Goal: Task Accomplishment & Management: Use online tool/utility

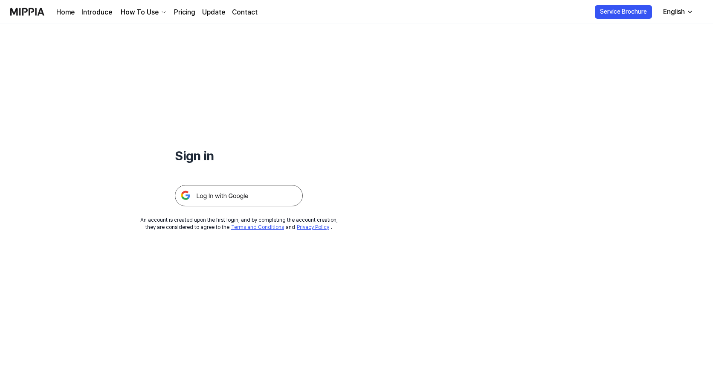
click at [229, 195] on img at bounding box center [239, 195] width 128 height 21
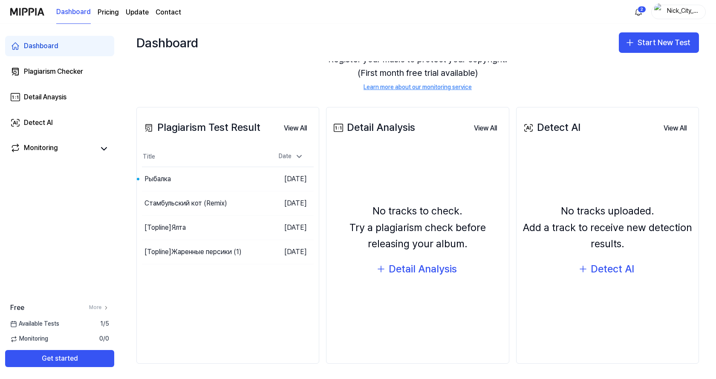
scroll to position [57, 0]
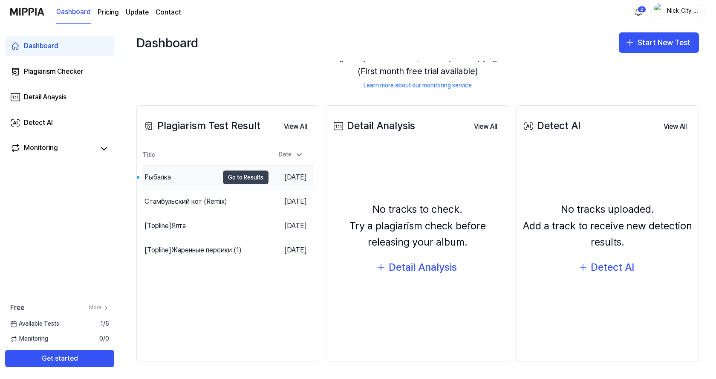
click at [226, 176] on button "Go to Results" at bounding box center [246, 178] width 46 height 14
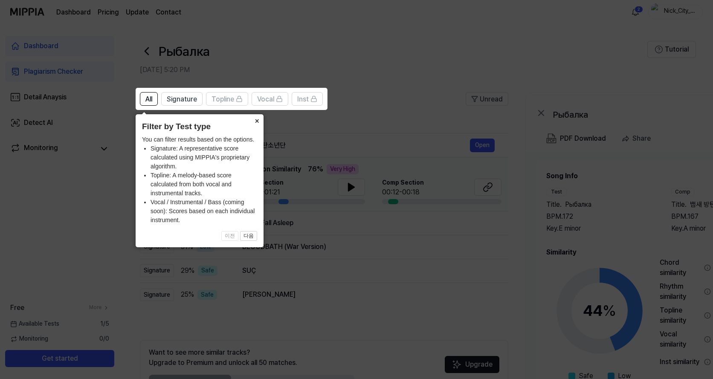
click at [257, 122] on button "×" at bounding box center [257, 120] width 14 height 12
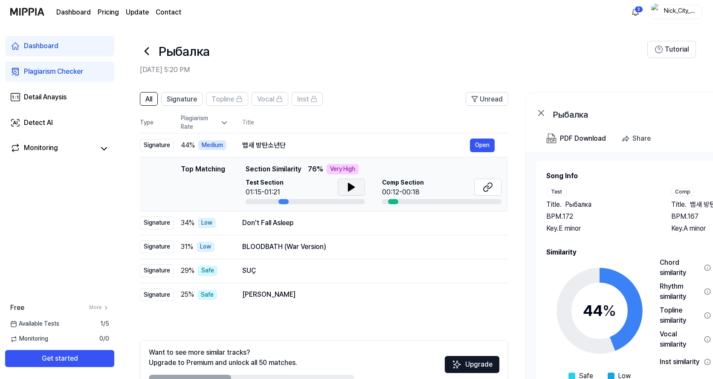
click at [353, 186] on icon at bounding box center [351, 187] width 10 height 10
click at [353, 188] on icon at bounding box center [351, 187] width 6 height 8
click at [484, 224] on button "Open" at bounding box center [482, 223] width 25 height 14
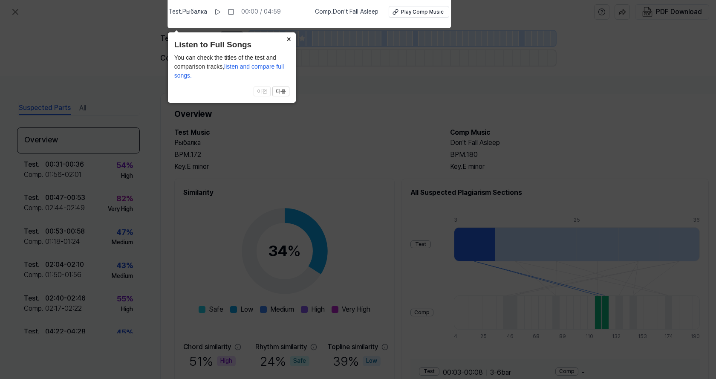
click at [288, 38] on button "×" at bounding box center [289, 38] width 14 height 12
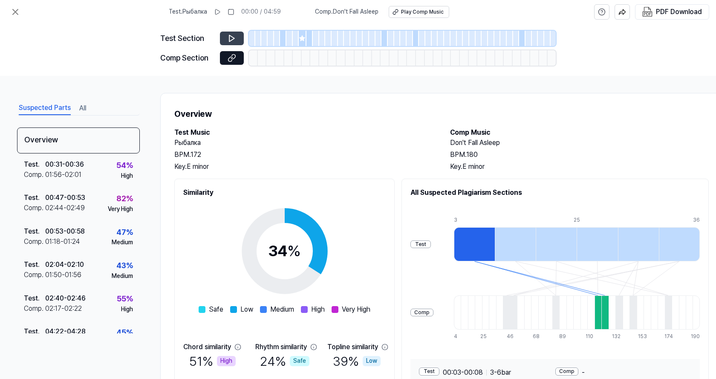
click at [229, 38] on icon at bounding box center [232, 38] width 9 height 9
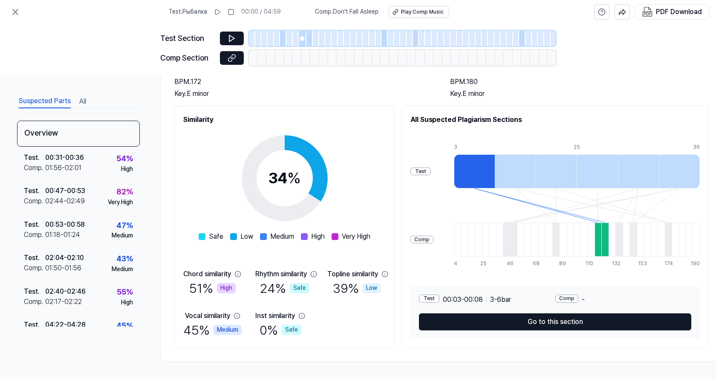
scroll to position [76, 0]
click at [476, 165] on div at bounding box center [474, 171] width 41 height 34
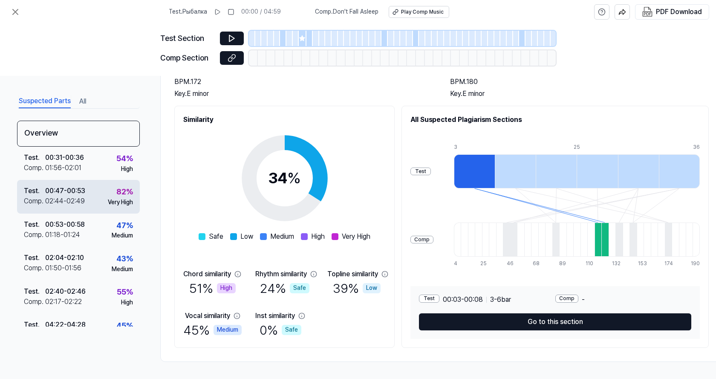
click at [90, 196] on div "Test . 00:47 - 00:53 Comp . 02:44 - 02:49 82 % Very High" at bounding box center [78, 196] width 123 height 33
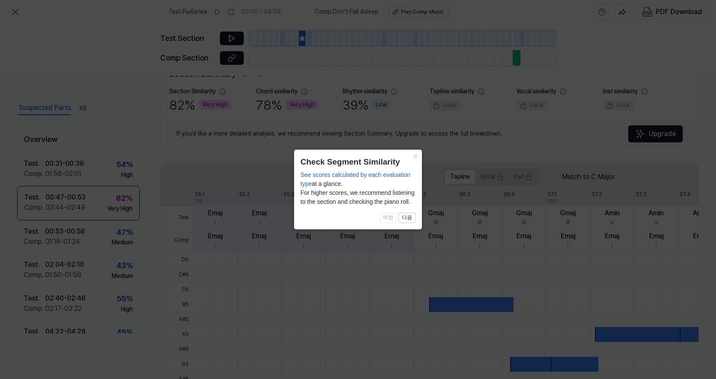
scroll to position [206, 0]
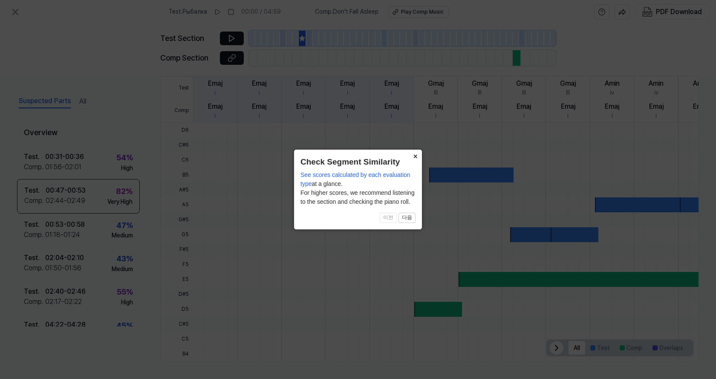
click at [417, 157] on button "×" at bounding box center [416, 156] width 14 height 12
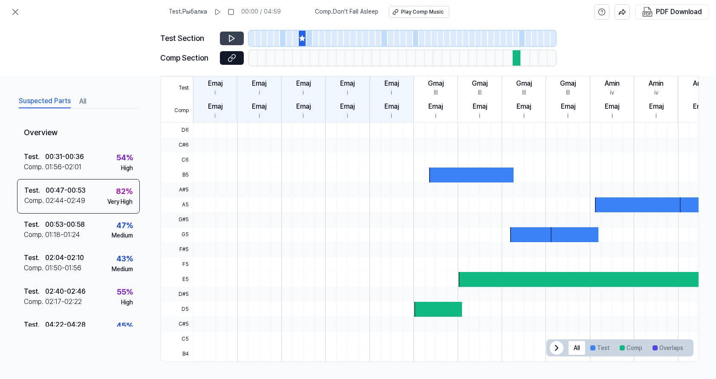
click at [235, 38] on icon at bounding box center [232, 38] width 9 height 9
click at [234, 60] on icon at bounding box center [232, 58] width 9 height 9
click at [230, 36] on icon at bounding box center [231, 38] width 5 height 6
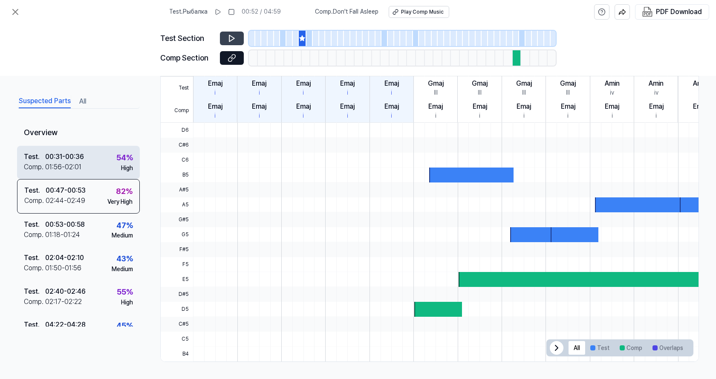
click at [96, 166] on div "Test . 00:31 - 00:36 Comp . 01:56 - 02:01 54 % High" at bounding box center [78, 161] width 123 height 33
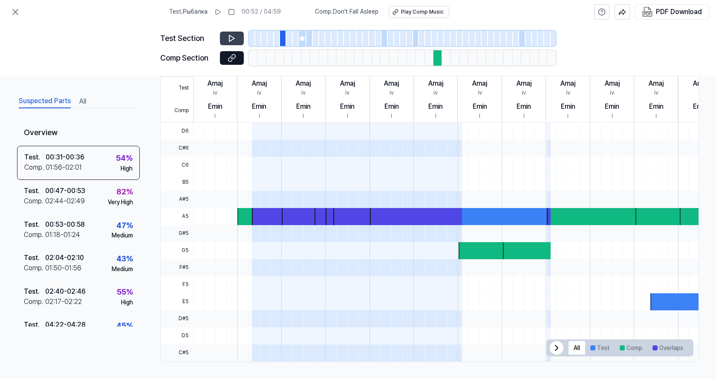
click at [237, 38] on button at bounding box center [232, 39] width 24 height 14
click at [233, 56] on icon at bounding box center [232, 58] width 9 height 9
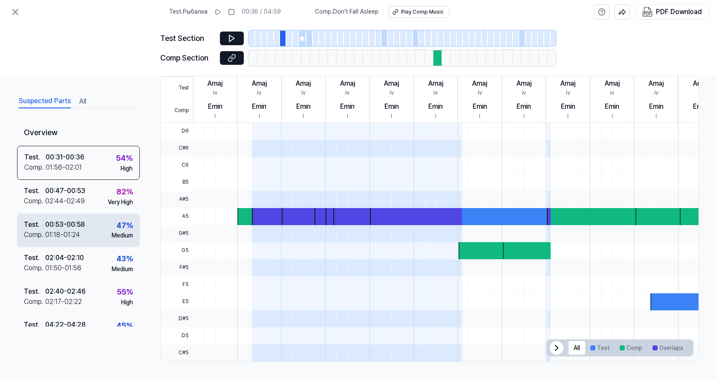
click at [94, 234] on div "Test . 00:53 - 00:58 Comp . 01:18 - 01:24 47 % Medium" at bounding box center [78, 229] width 123 height 33
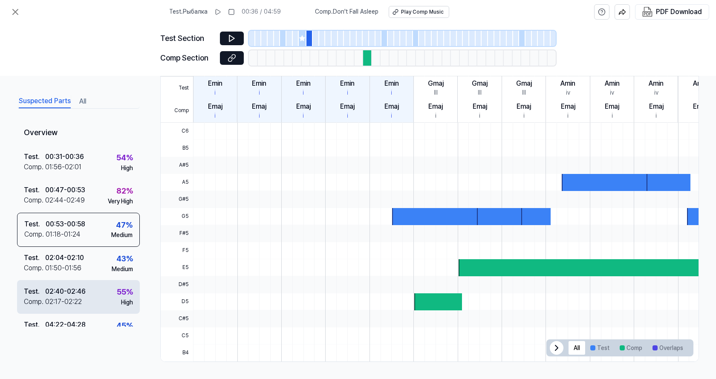
click at [92, 293] on div "Test . 02:40 - 02:46 Comp . 02:17 - 02:22 55 % High" at bounding box center [78, 296] width 123 height 33
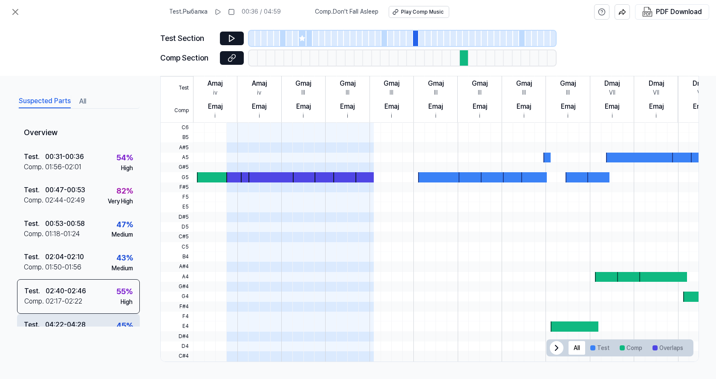
scroll to position [20, 0]
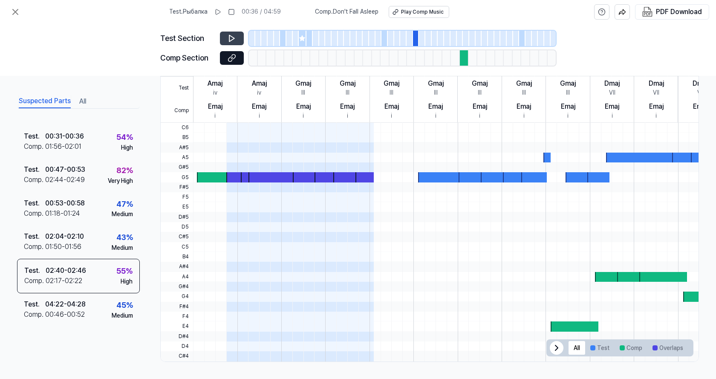
click at [230, 38] on icon at bounding box center [232, 38] width 9 height 9
click at [232, 58] on icon at bounding box center [233, 56] width 4 height 5
click at [81, 102] on button "All" at bounding box center [82, 102] width 7 height 14
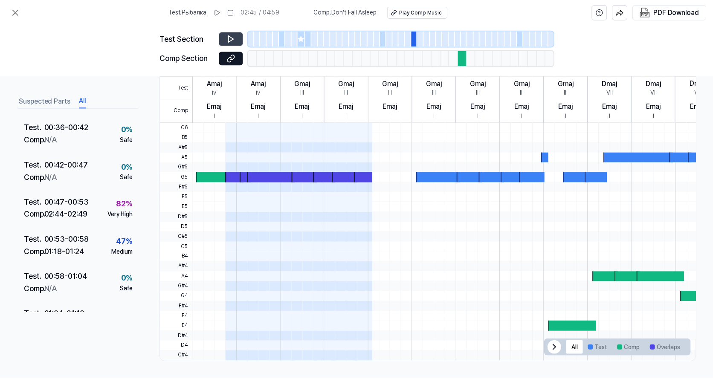
scroll to position [256, 0]
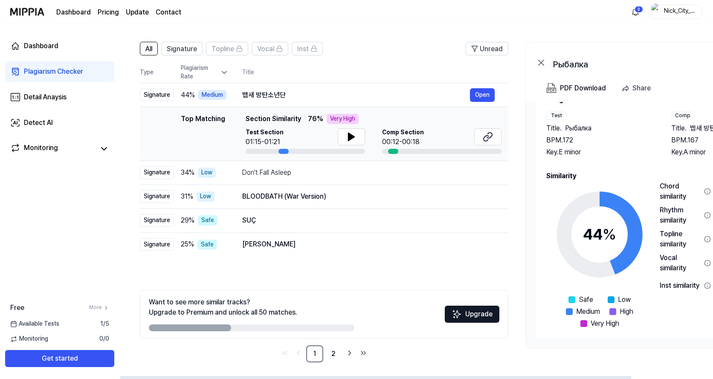
scroll to position [51, 0]
click at [482, 197] on button "Open" at bounding box center [482, 196] width 25 height 14
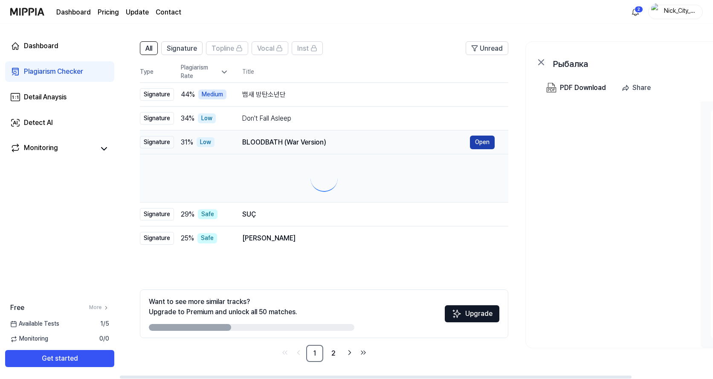
scroll to position [0, 0]
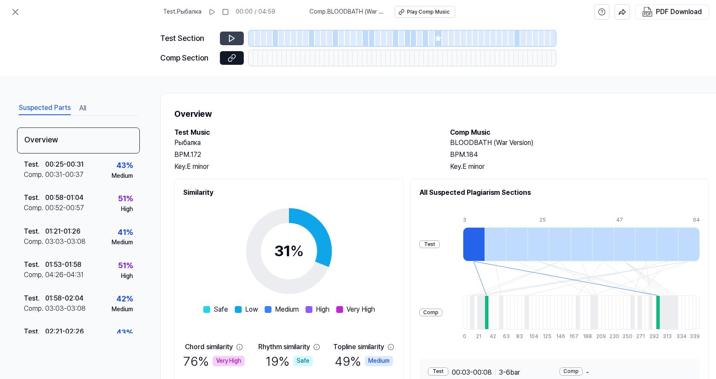
click at [228, 36] on icon at bounding box center [232, 38] width 9 height 9
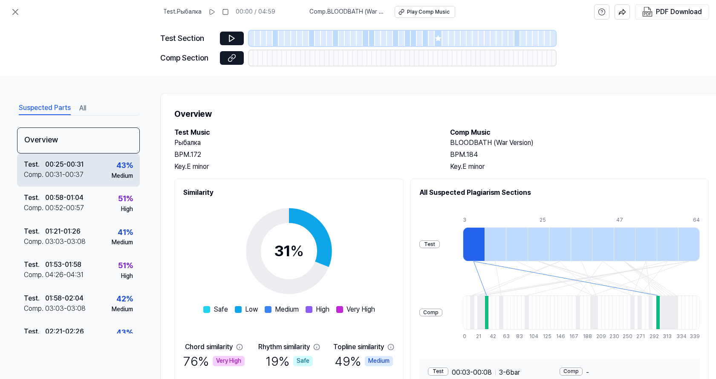
click at [97, 167] on div "Test . 00:25 - 00:31 Comp . 00:31 - 00:37 43 % Medium" at bounding box center [78, 170] width 123 height 33
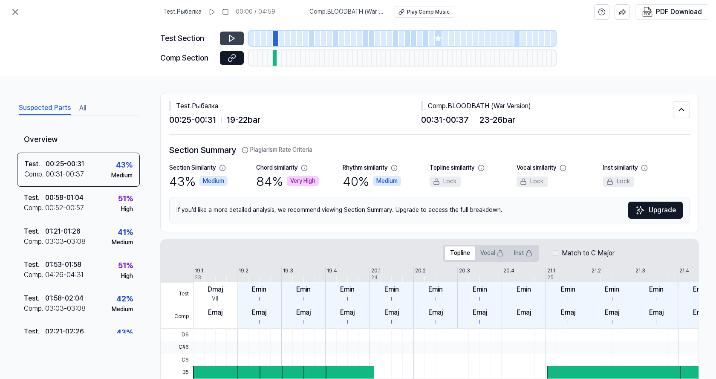
click at [233, 41] on icon at bounding box center [232, 38] width 9 height 9
click at [232, 58] on icon at bounding box center [233, 56] width 4 height 5
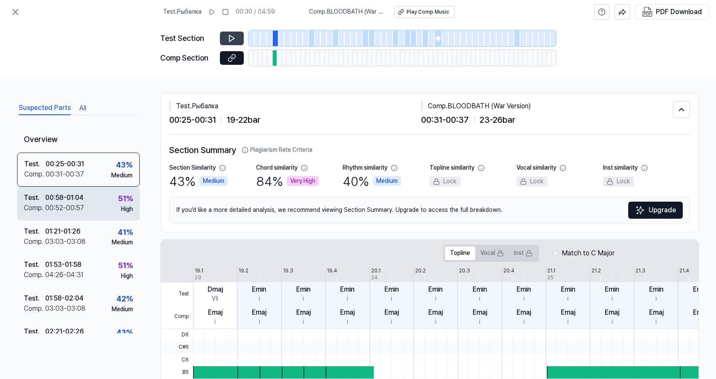
click at [101, 207] on div "Test . 00:58 - 01:04 Comp . 00:52 - 00:57 51 % High" at bounding box center [78, 203] width 123 height 33
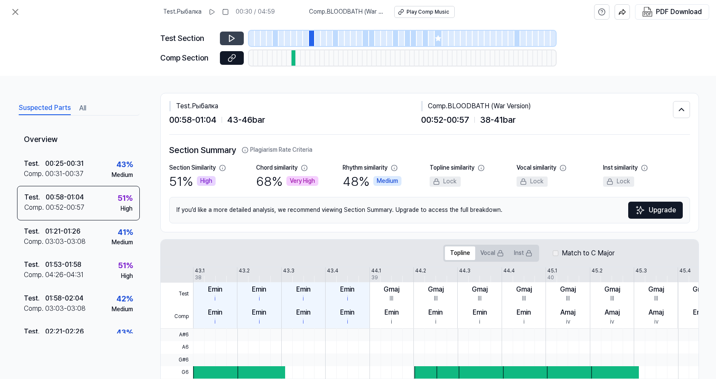
click at [230, 38] on icon at bounding box center [232, 38] width 9 height 9
click at [232, 60] on icon at bounding box center [232, 58] width 9 height 9
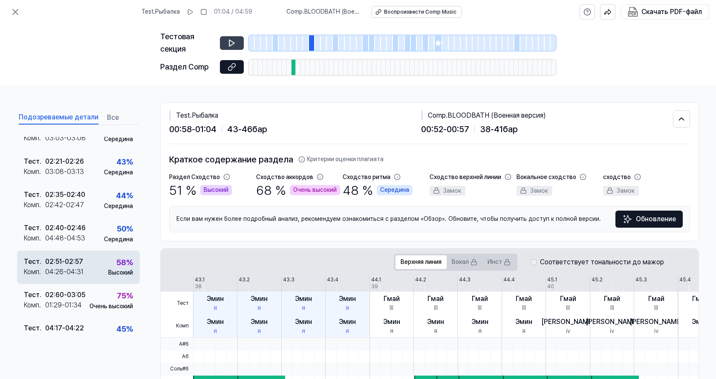
scroll to position [207, 0]
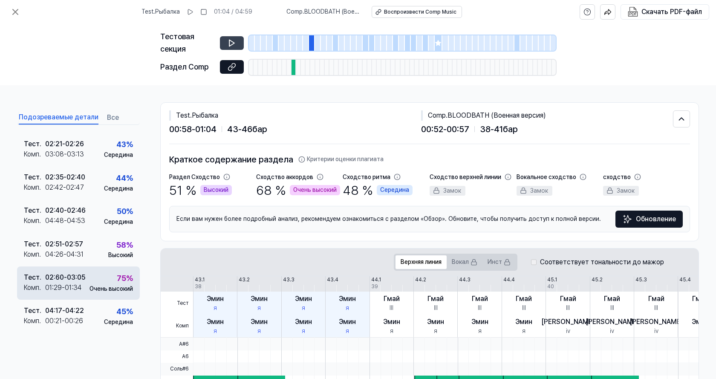
click at [90, 272] on div "75 % Очень высокий" at bounding box center [111, 282] width 43 height 20
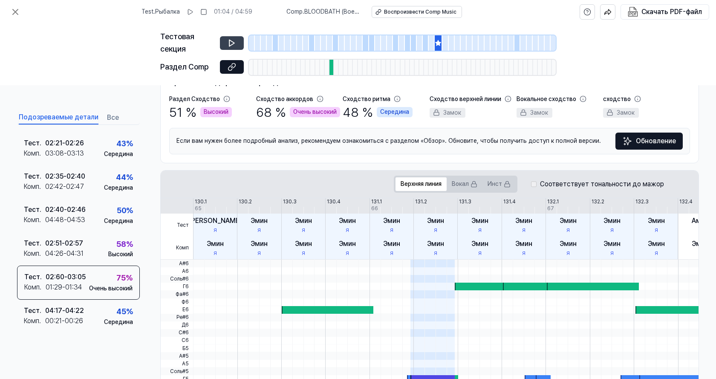
scroll to position [85, 0]
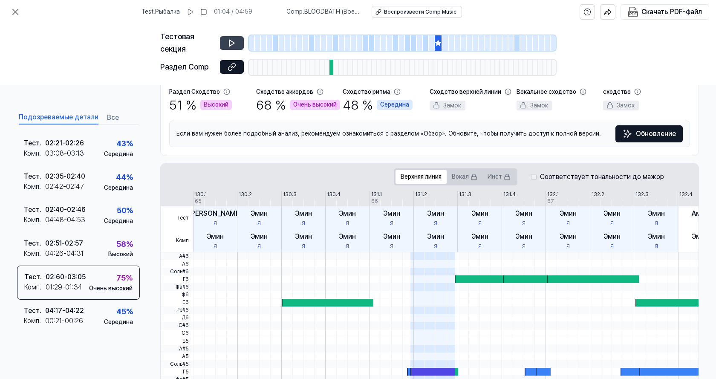
click at [235, 43] on icon at bounding box center [232, 43] width 9 height 9
click at [231, 63] on icon at bounding box center [232, 67] width 9 height 9
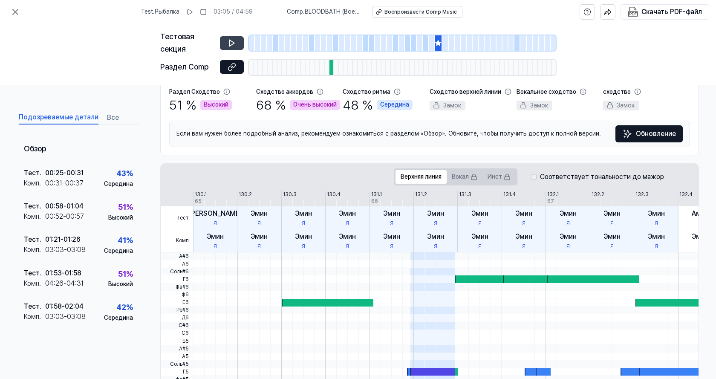
click at [643, 43] on div "Тестовая секция Раздел Comp" at bounding box center [358, 54] width 716 height 61
click at [22, 12] on button at bounding box center [15, 11] width 17 height 17
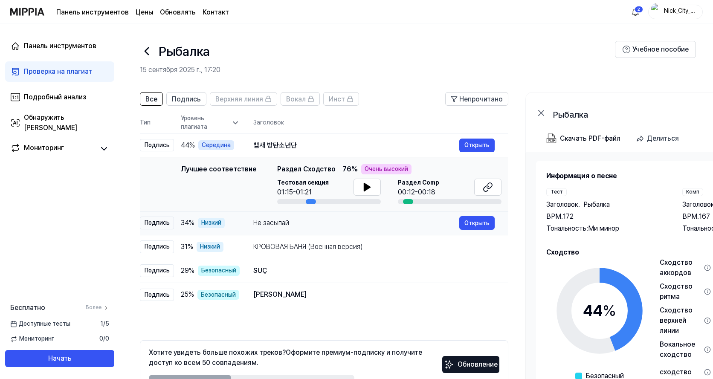
scroll to position [43, 0]
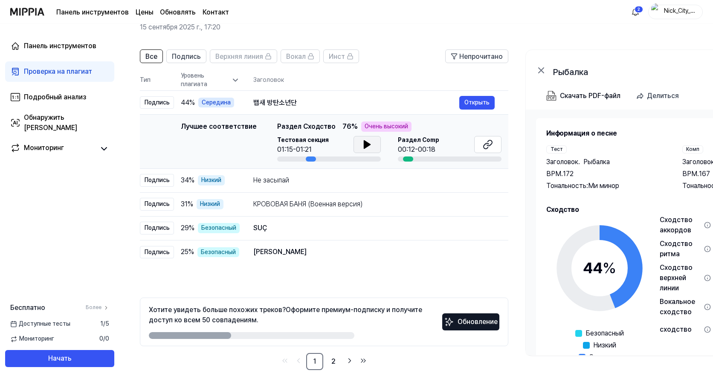
click at [365, 145] on icon at bounding box center [367, 145] width 6 height 8
click at [485, 141] on icon at bounding box center [488, 144] width 10 height 10
click at [364, 145] on icon at bounding box center [367, 145] width 6 height 8
click at [50, 123] on font "Обнаружить [PERSON_NAME]" at bounding box center [50, 122] width 53 height 18
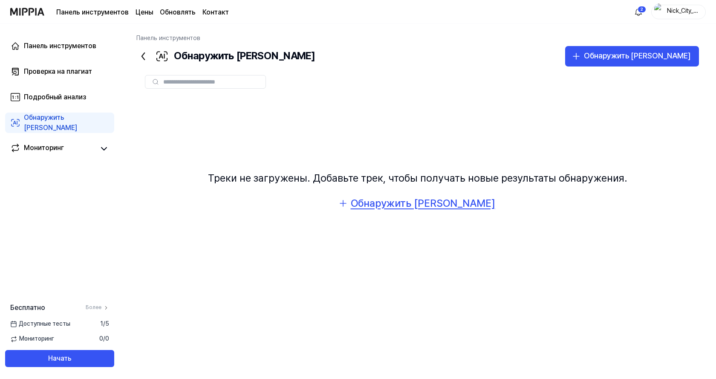
click at [419, 205] on font "Обнаружить [PERSON_NAME]" at bounding box center [423, 203] width 145 height 12
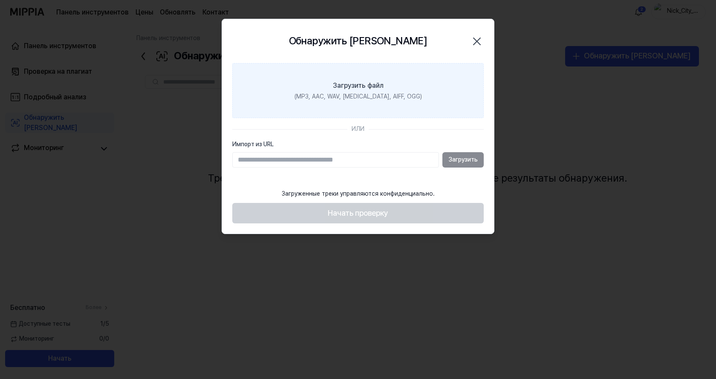
click at [356, 93] on font "(MP3, AAC, WAV, [MEDICAL_DATA], AIFF, OGG)" at bounding box center [358, 96] width 127 height 7
click at [0, 0] on input "Загрузить файл (MP3, AAC, WAV, [MEDICAL_DATA], AIFF, OGG)" at bounding box center [0, 0] width 0 height 0
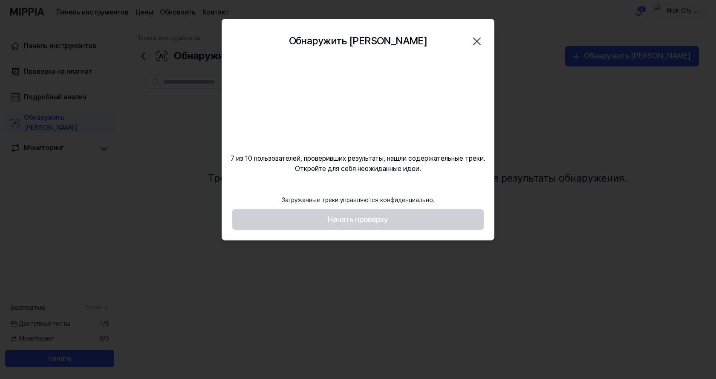
click at [422, 126] on div "7 из 10 пользователей, проверивших результаты, нашли содержательные треки. Откр…" at bounding box center [358, 118] width 272 height 111
click at [366, 227] on footer "Загруженные треки управляются конфиденциально. Начать проверку" at bounding box center [358, 210] width 252 height 39
click at [473, 39] on icon "button" at bounding box center [477, 42] width 14 height 14
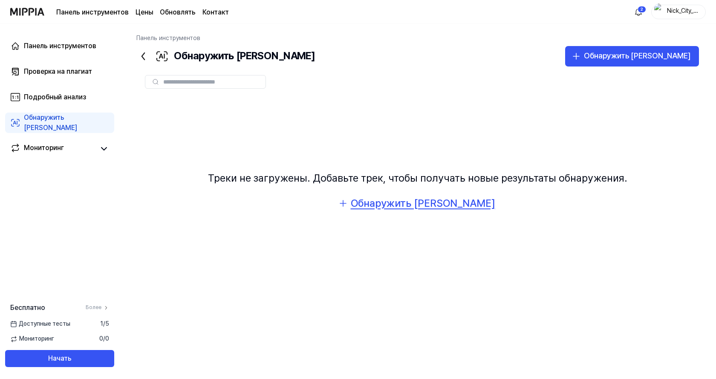
click at [432, 206] on font "Обнаружить [PERSON_NAME]" at bounding box center [423, 203] width 145 height 12
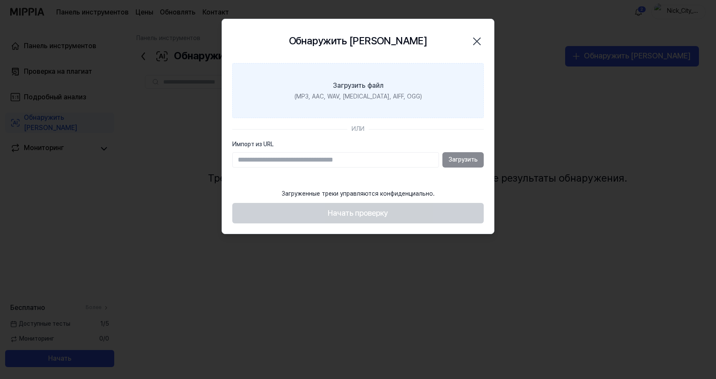
click at [363, 89] on font "Загрузить файл" at bounding box center [358, 85] width 51 height 8
click at [0, 0] on input "Загрузить файл (MP3, AAC, WAV, [MEDICAL_DATA], AIFF, OGG)" at bounding box center [0, 0] width 0 height 0
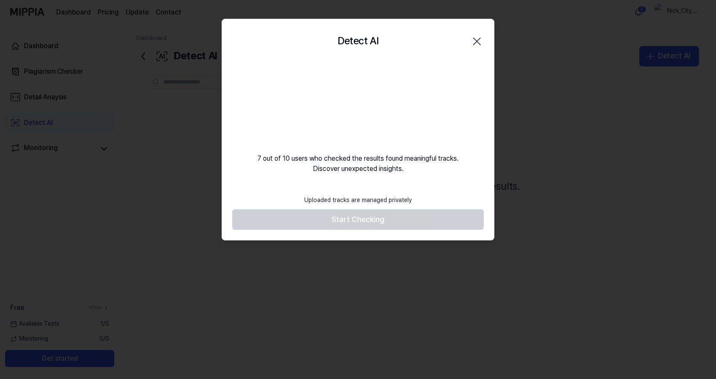
click at [477, 44] on icon "button" at bounding box center [477, 42] width 14 height 14
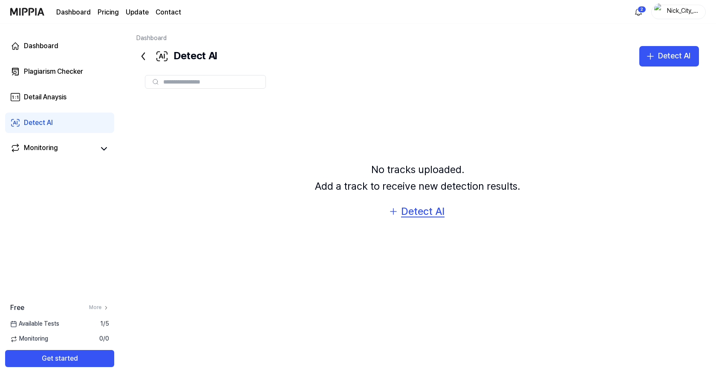
click at [413, 212] on div "Detect AI" at bounding box center [422, 211] width 43 height 16
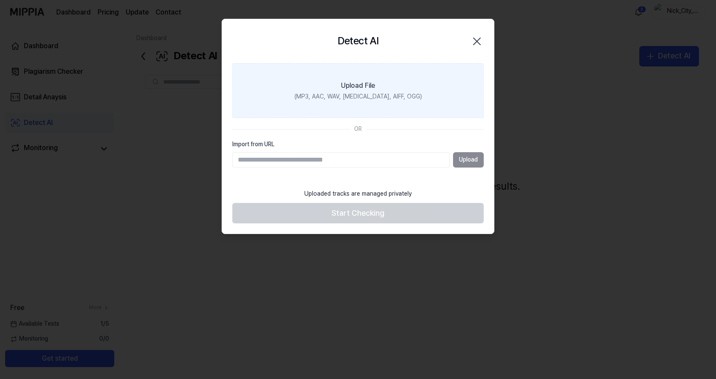
click at [362, 96] on div "(MP3, AAC, WAV, [MEDICAL_DATA], AIFF, OGG)" at bounding box center [358, 97] width 127 height 9
click at [0, 0] on input "Upload File (MP3, AAC, WAV, [MEDICAL_DATA], AIFF, OGG)" at bounding box center [0, 0] width 0 height 0
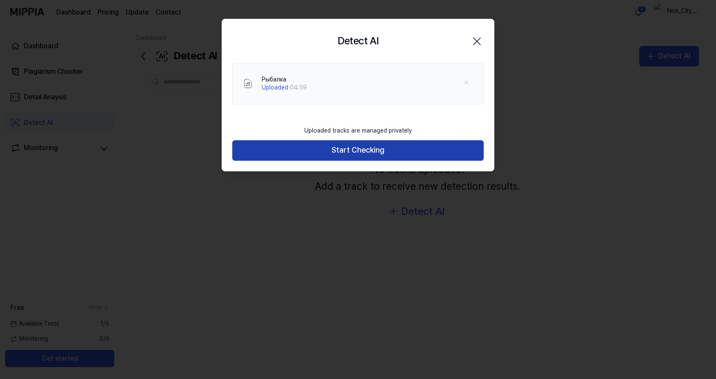
click at [386, 150] on button "Start Checking" at bounding box center [358, 150] width 252 height 20
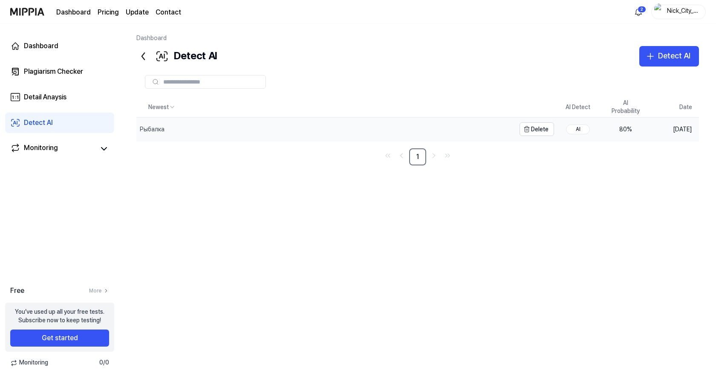
click at [165, 131] on div "Рыбалка" at bounding box center [151, 129] width 30 height 9
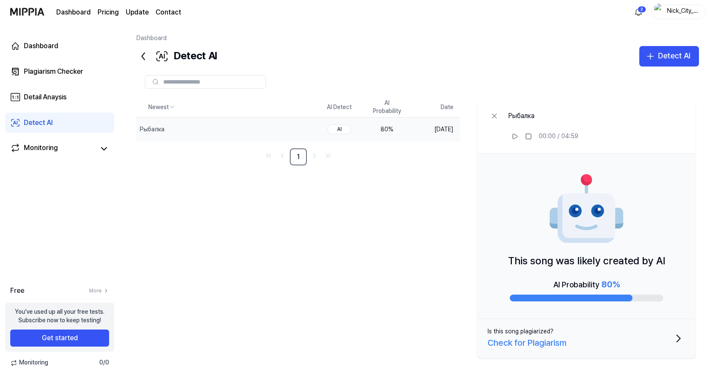
click at [555, 342] on div "Check for Plagiarism" at bounding box center [527, 343] width 79 height 14
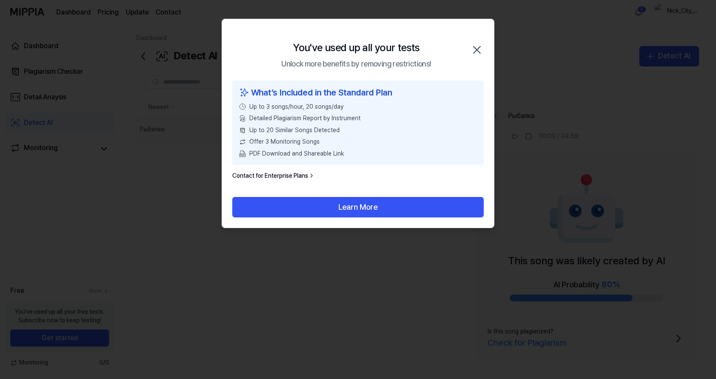
click at [479, 50] on icon "button" at bounding box center [477, 50] width 14 height 14
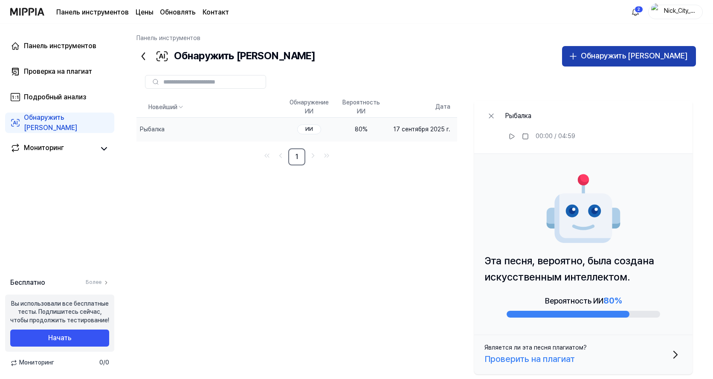
click at [650, 61] on div "Обнаружить [PERSON_NAME]" at bounding box center [634, 56] width 107 height 12
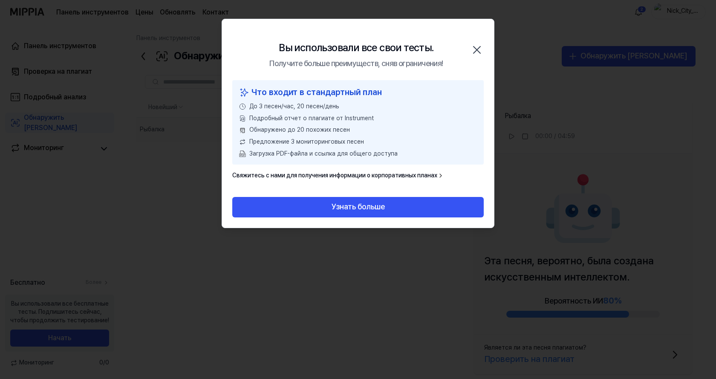
click at [478, 49] on icon "button" at bounding box center [477, 50] width 14 height 14
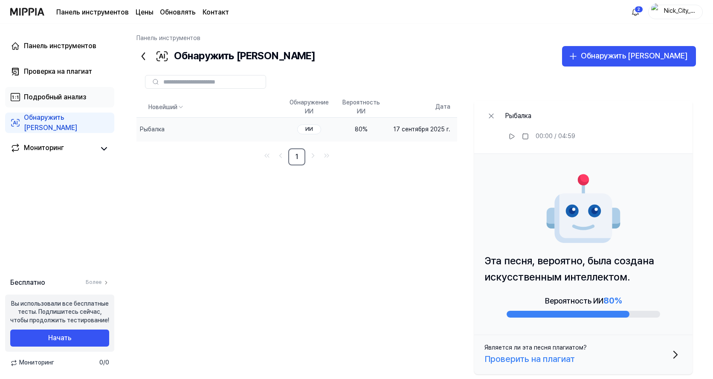
click at [80, 95] on font "Подробный анализ" at bounding box center [55, 97] width 62 height 8
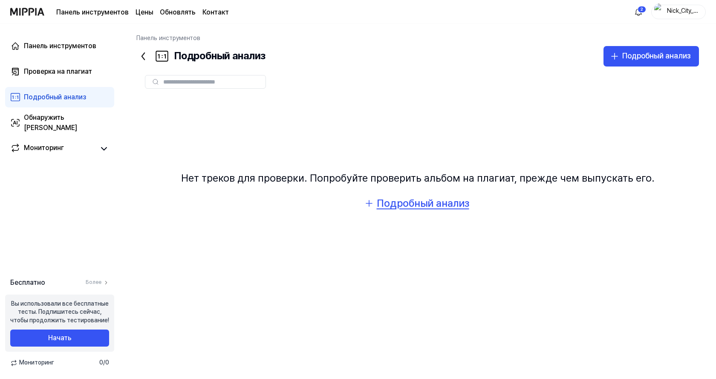
click at [443, 202] on font "Подробный анализ" at bounding box center [423, 203] width 93 height 12
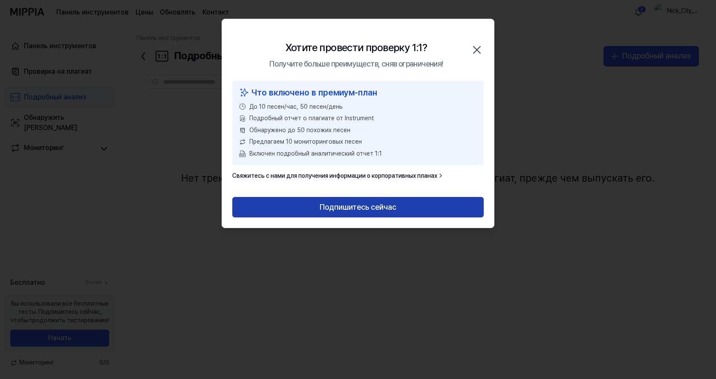
click at [371, 208] on font "Подпишитесь сейчас" at bounding box center [358, 207] width 77 height 9
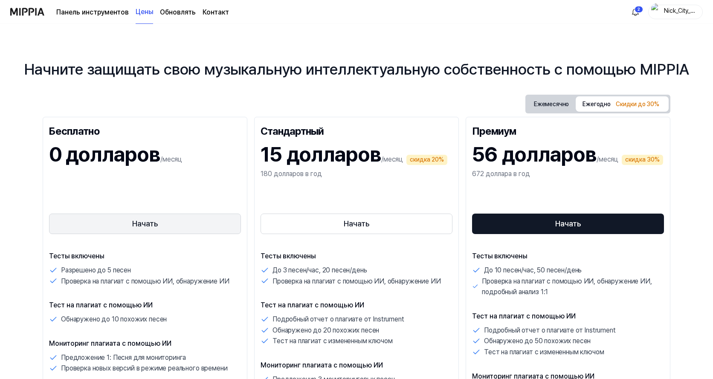
click at [187, 224] on button "Начать" at bounding box center [145, 224] width 192 height 20
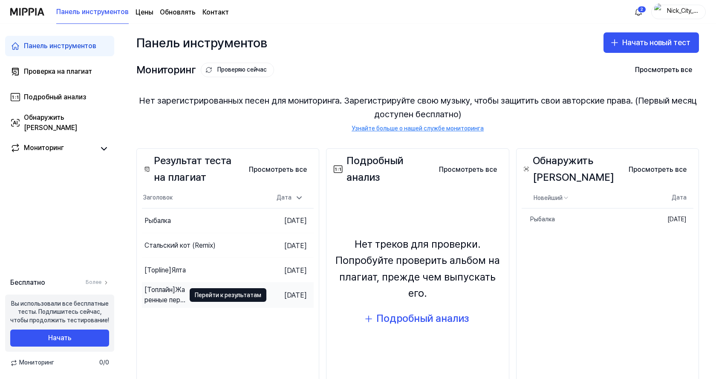
click at [267, 295] on td "[DATE]" at bounding box center [290, 295] width 47 height 25
click at [211, 295] on font "Перейти к результатам" at bounding box center [228, 295] width 67 height 7
